Goal: Go to known website: Access a specific website the user already knows

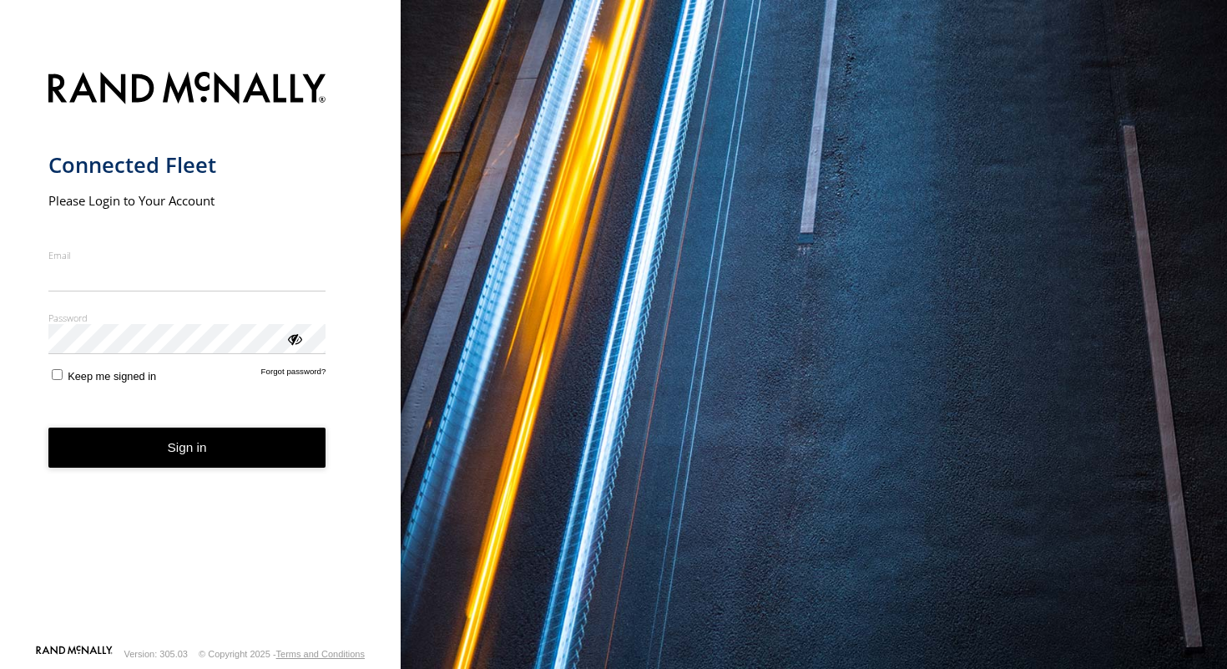
type input "**********"
click at [210, 464] on button "Sign in" at bounding box center [187, 447] width 278 height 41
